Goal: Go to known website: Access a specific website the user already knows

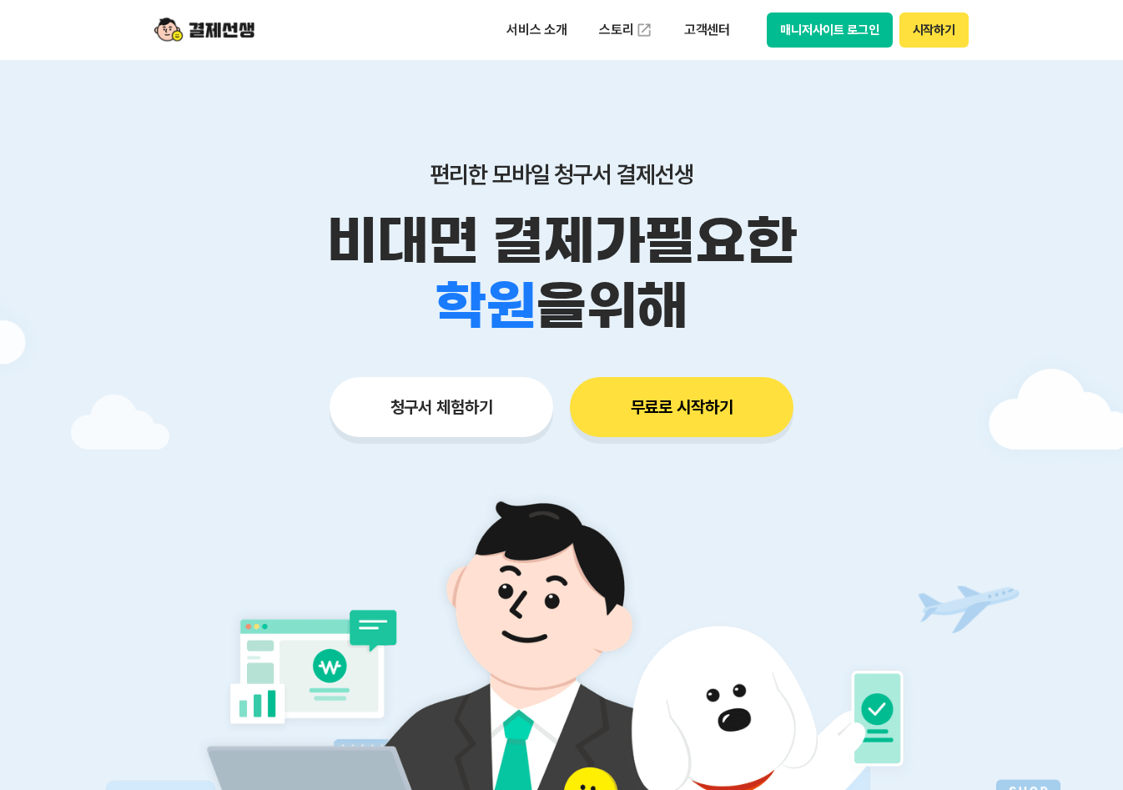
click at [819, 17] on button "매니저사이트 로그인" at bounding box center [830, 30] width 126 height 35
click at [792, 26] on button "매니저사이트 로그인" at bounding box center [830, 30] width 126 height 35
click at [829, 38] on button "매니저사이트 로그인" at bounding box center [830, 30] width 126 height 35
